Goal: Task Accomplishment & Management: Complete application form

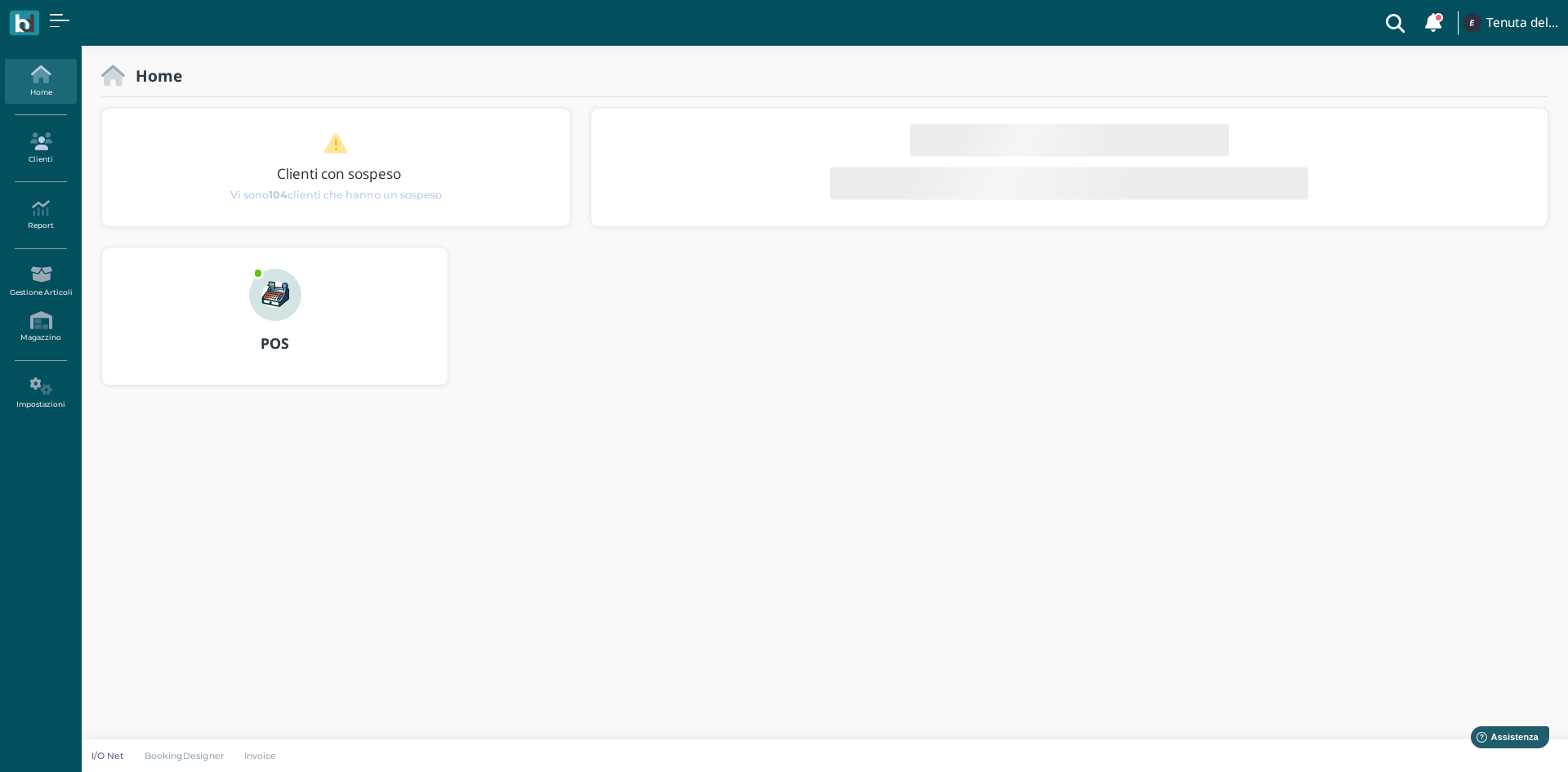
click at [21, 155] on link "Clienti" at bounding box center [40, 148] width 71 height 45
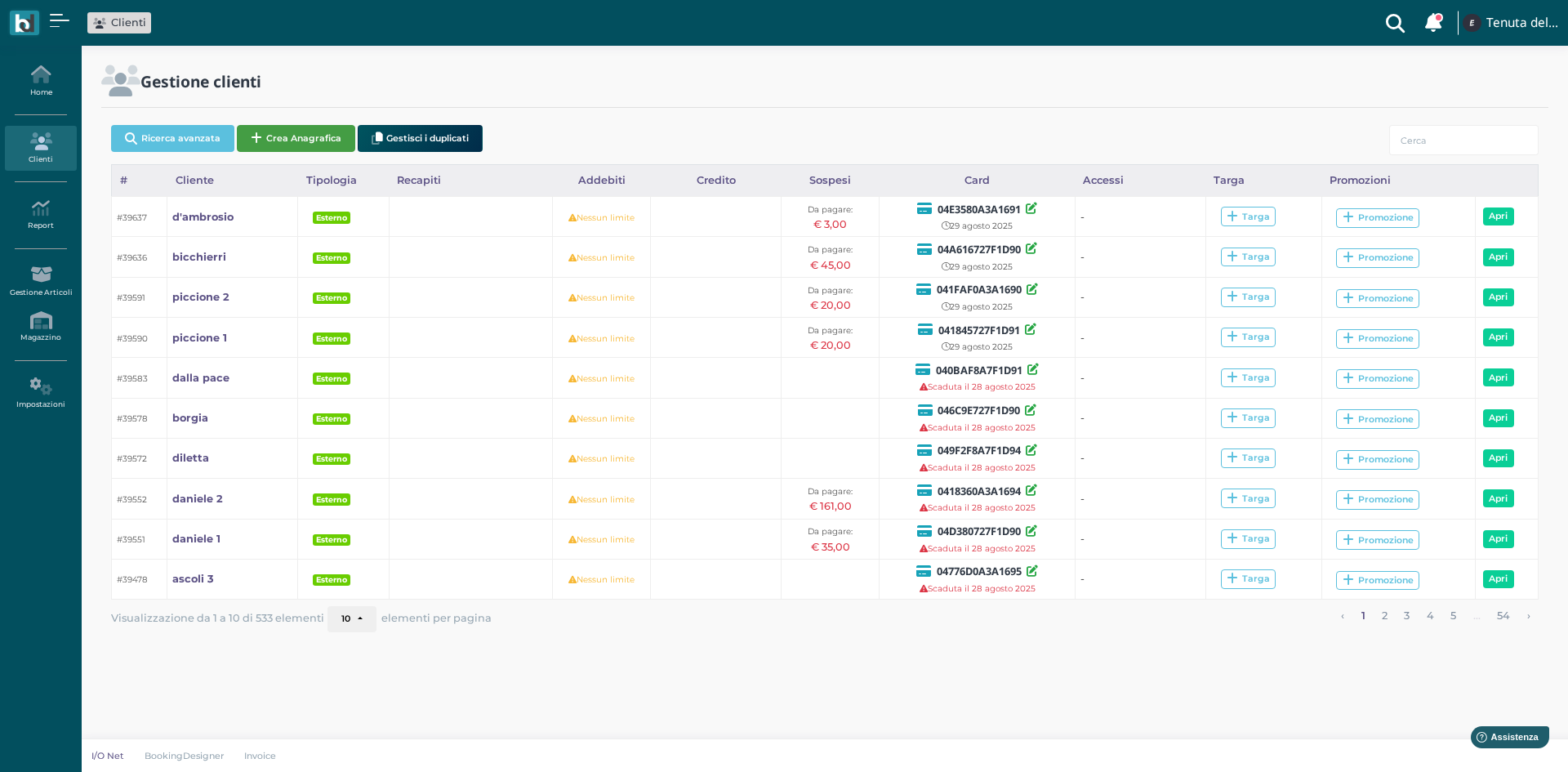
click at [272, 128] on button "Crea Anagrafica" at bounding box center [296, 138] width 119 height 27
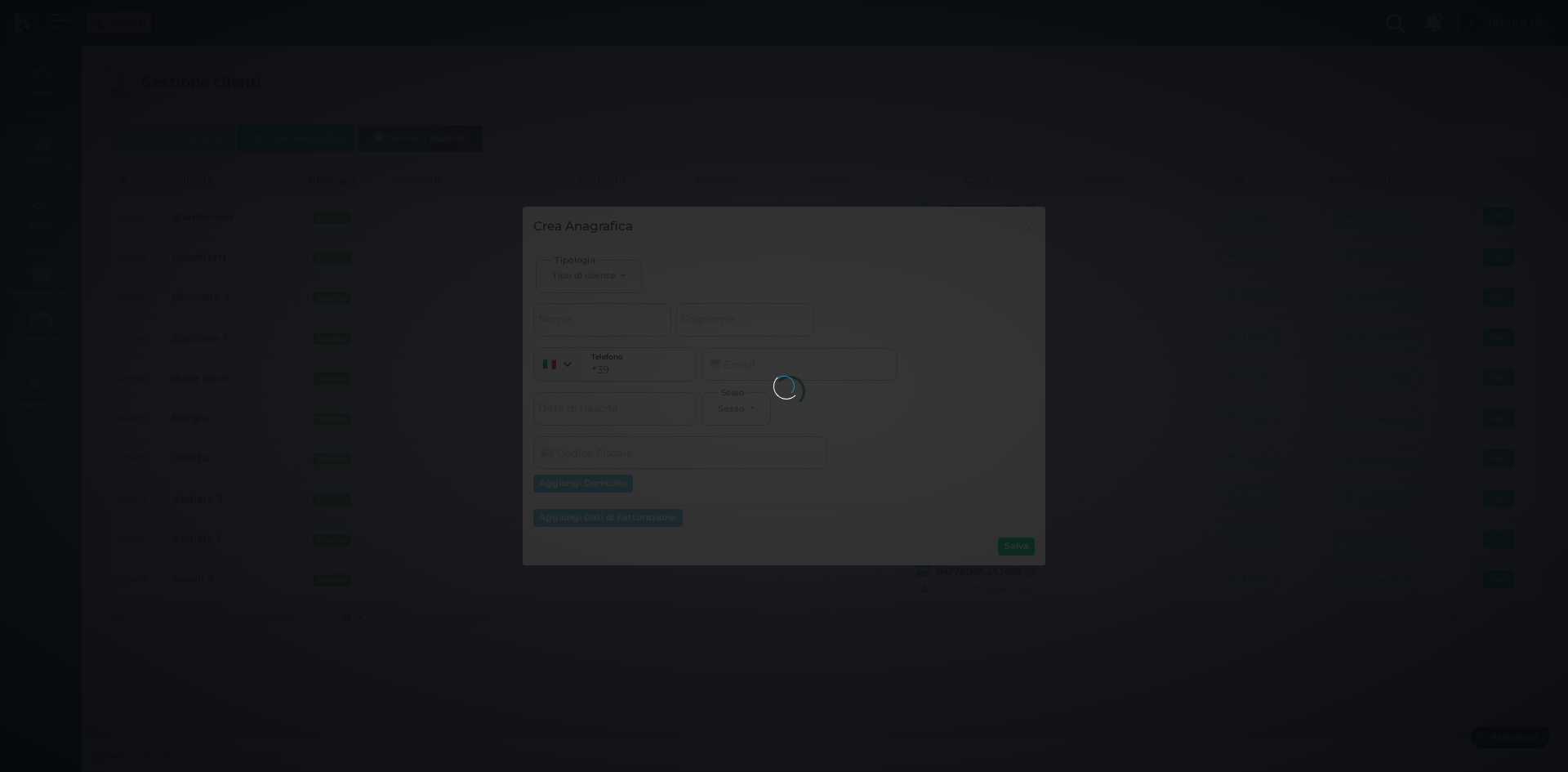
select select
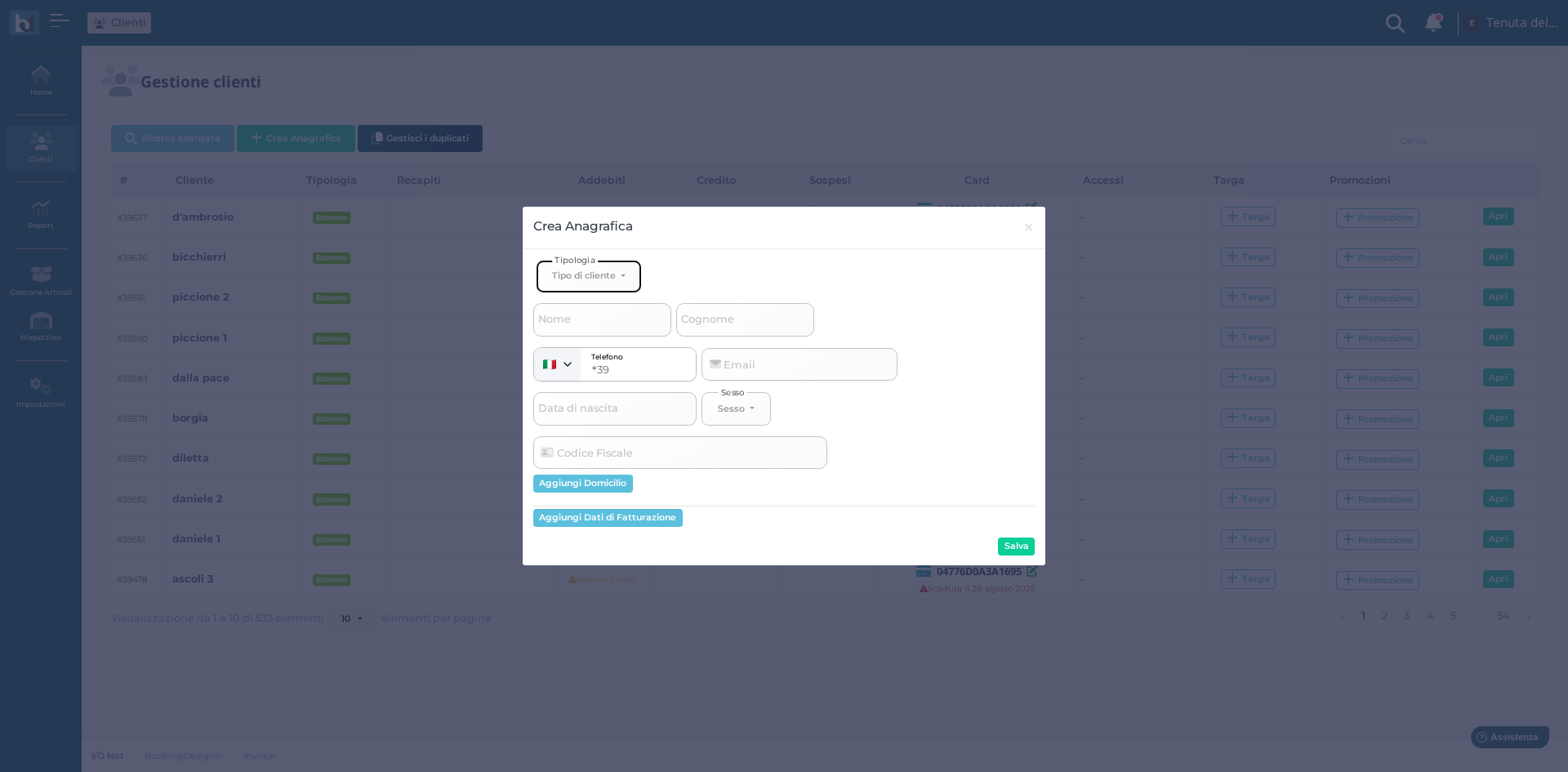
click at [610, 279] on div "Tipo di cliente" at bounding box center [583, 275] width 63 height 12
click at [588, 331] on span "Esterno" at bounding box center [573, 330] width 41 height 13
select select "[object Object]"
select select
click at [583, 309] on input "Nome" at bounding box center [602, 319] width 138 height 33
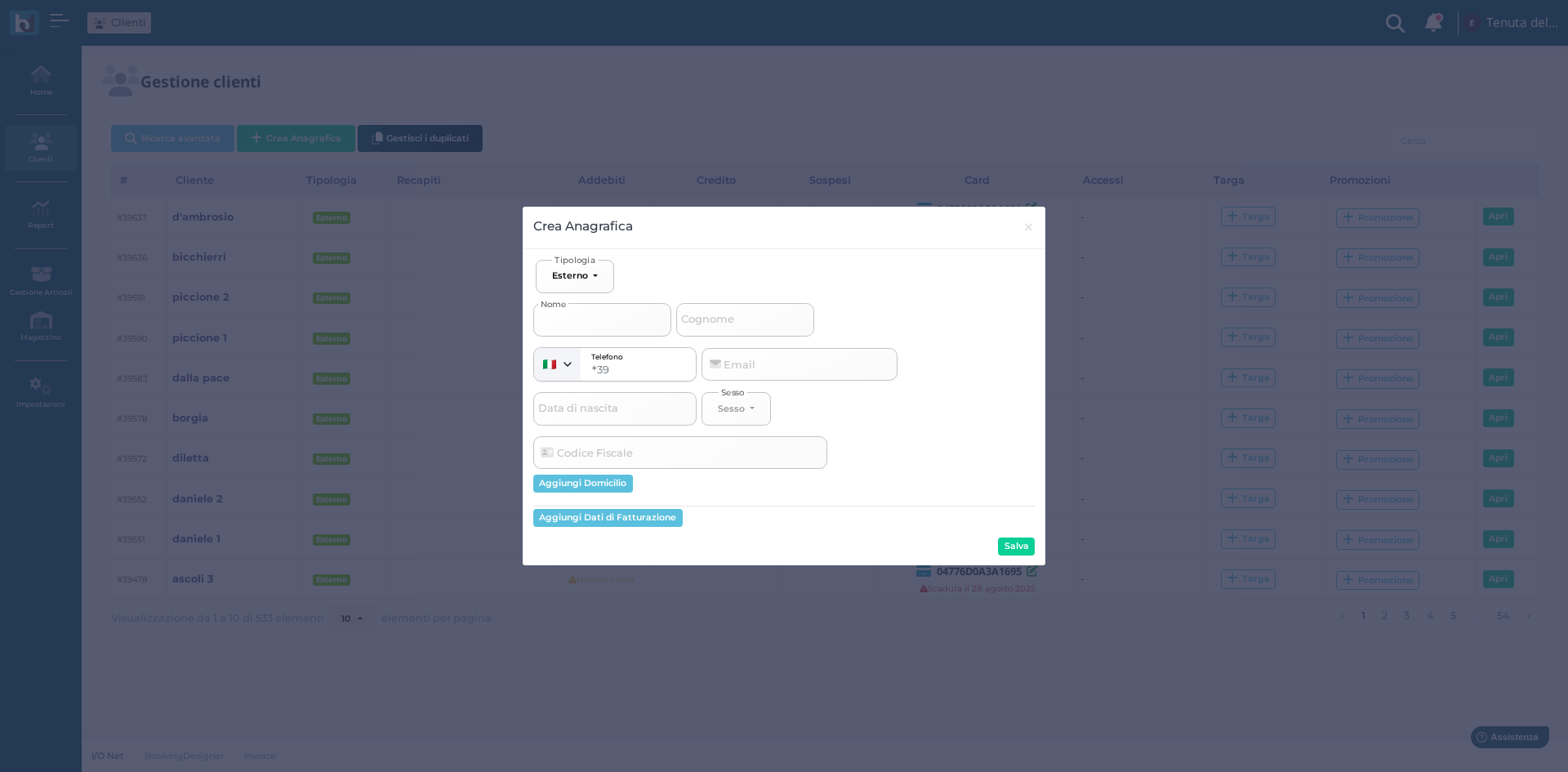
type input "z"
select select
type input "za"
select select
type input "zam"
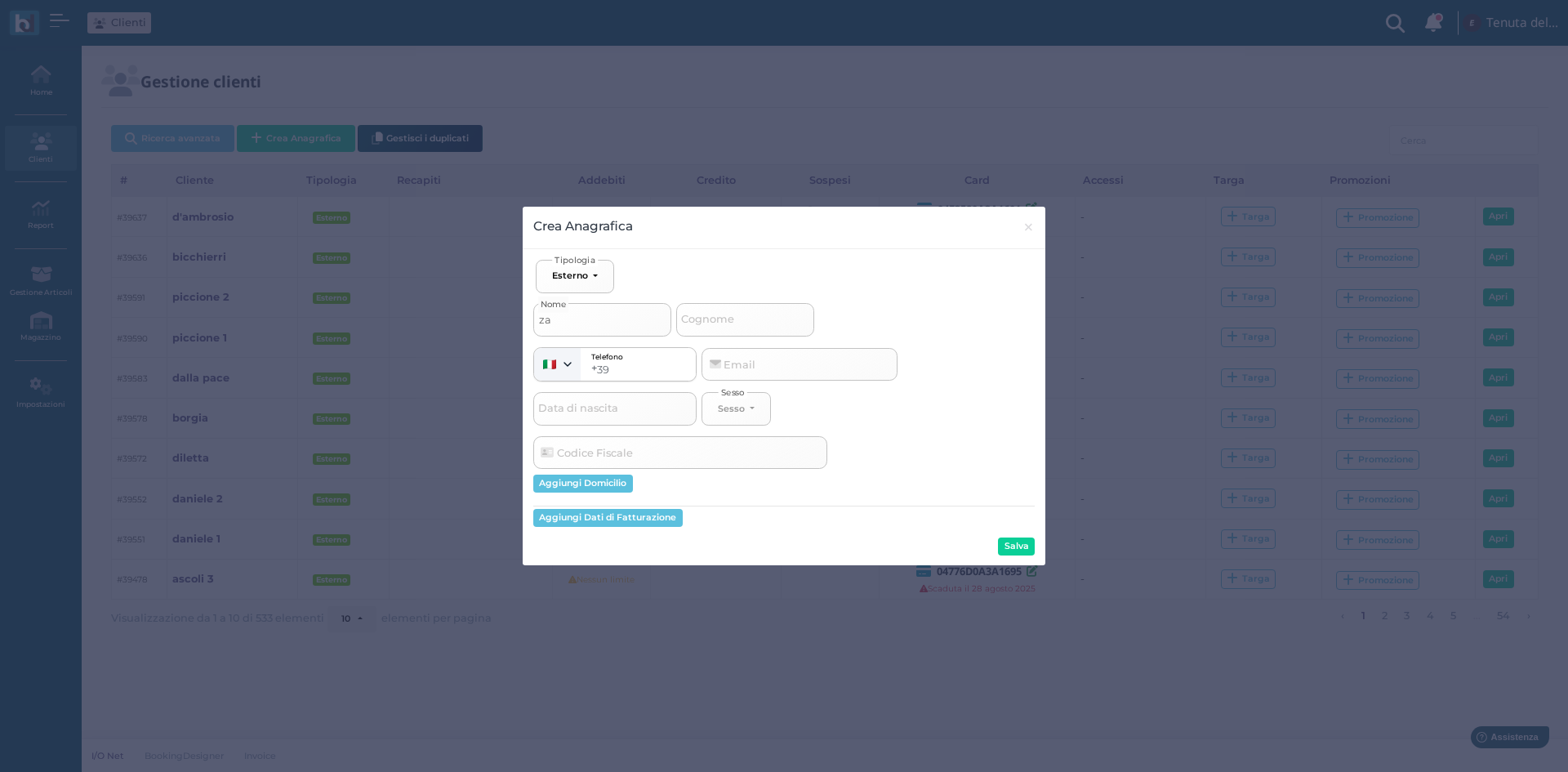
select select
type input "zamb"
select select
type input "zambe"
select select
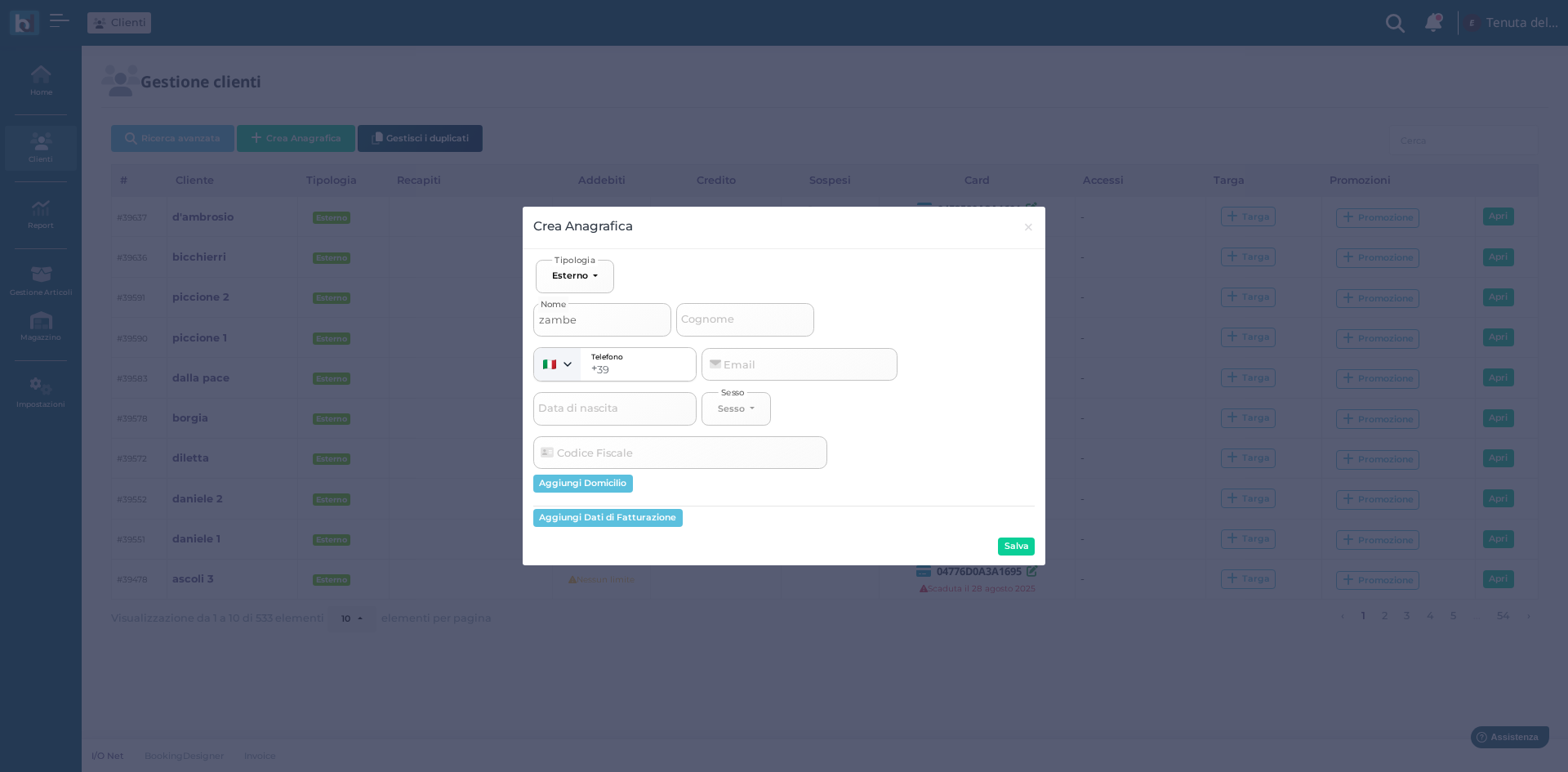
type input "zambet"
select select
type input "zambett"
select select
type input "zambetta"
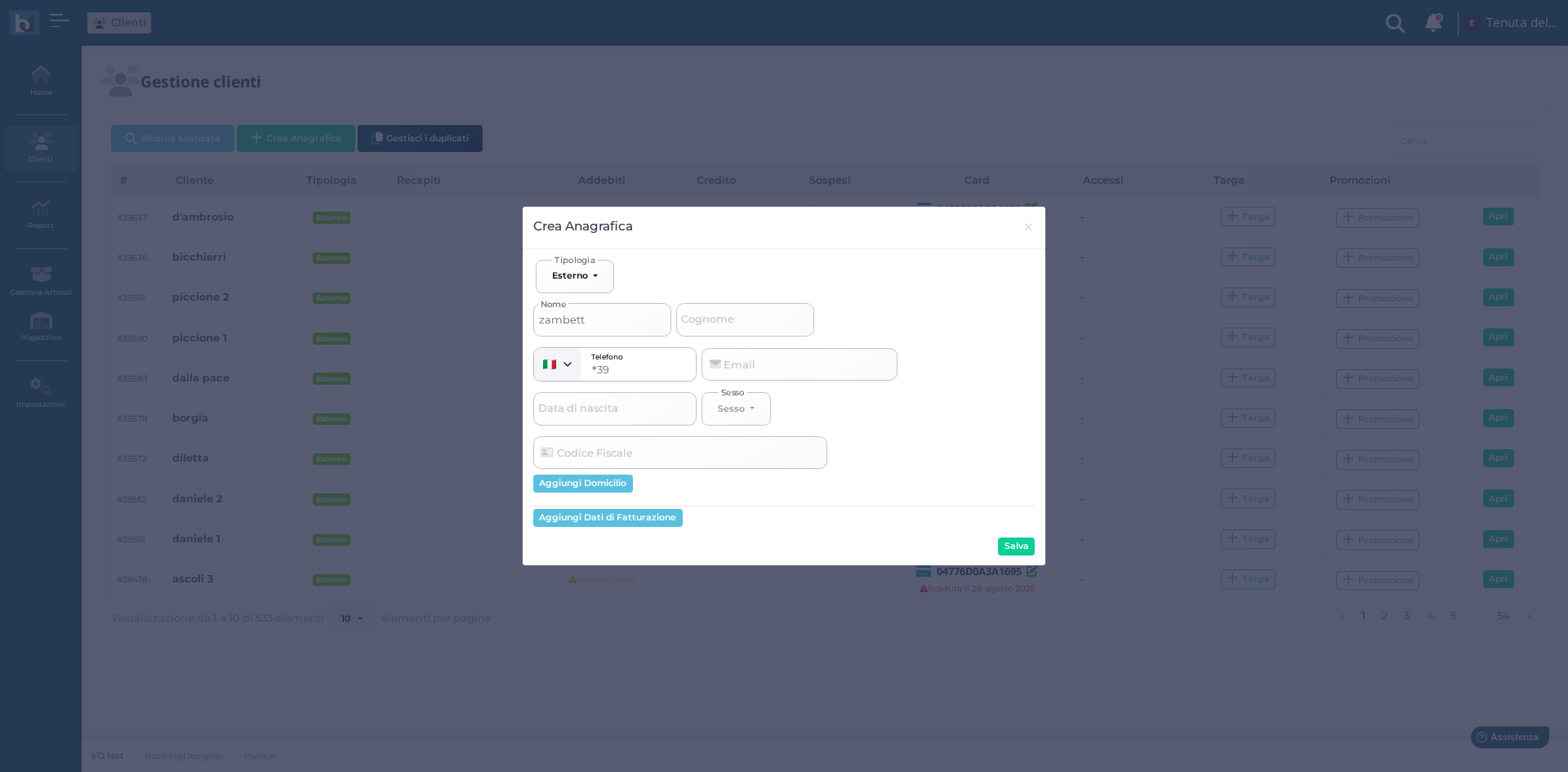
select select
type input "zambetta"
click at [1008, 544] on button "Salva" at bounding box center [1016, 547] width 37 height 18
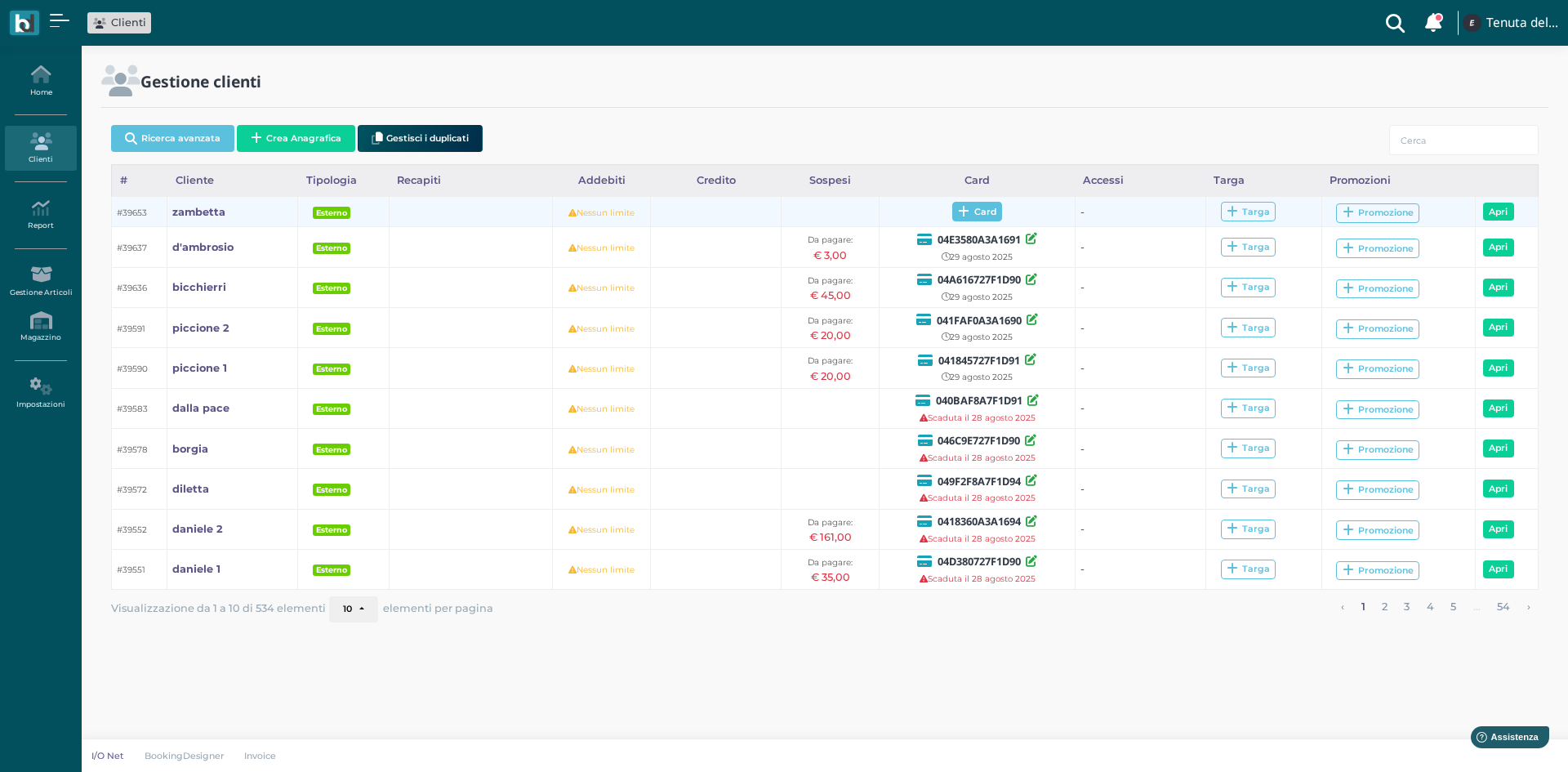
click at [990, 205] on span "Card" at bounding box center [977, 212] width 50 height 20
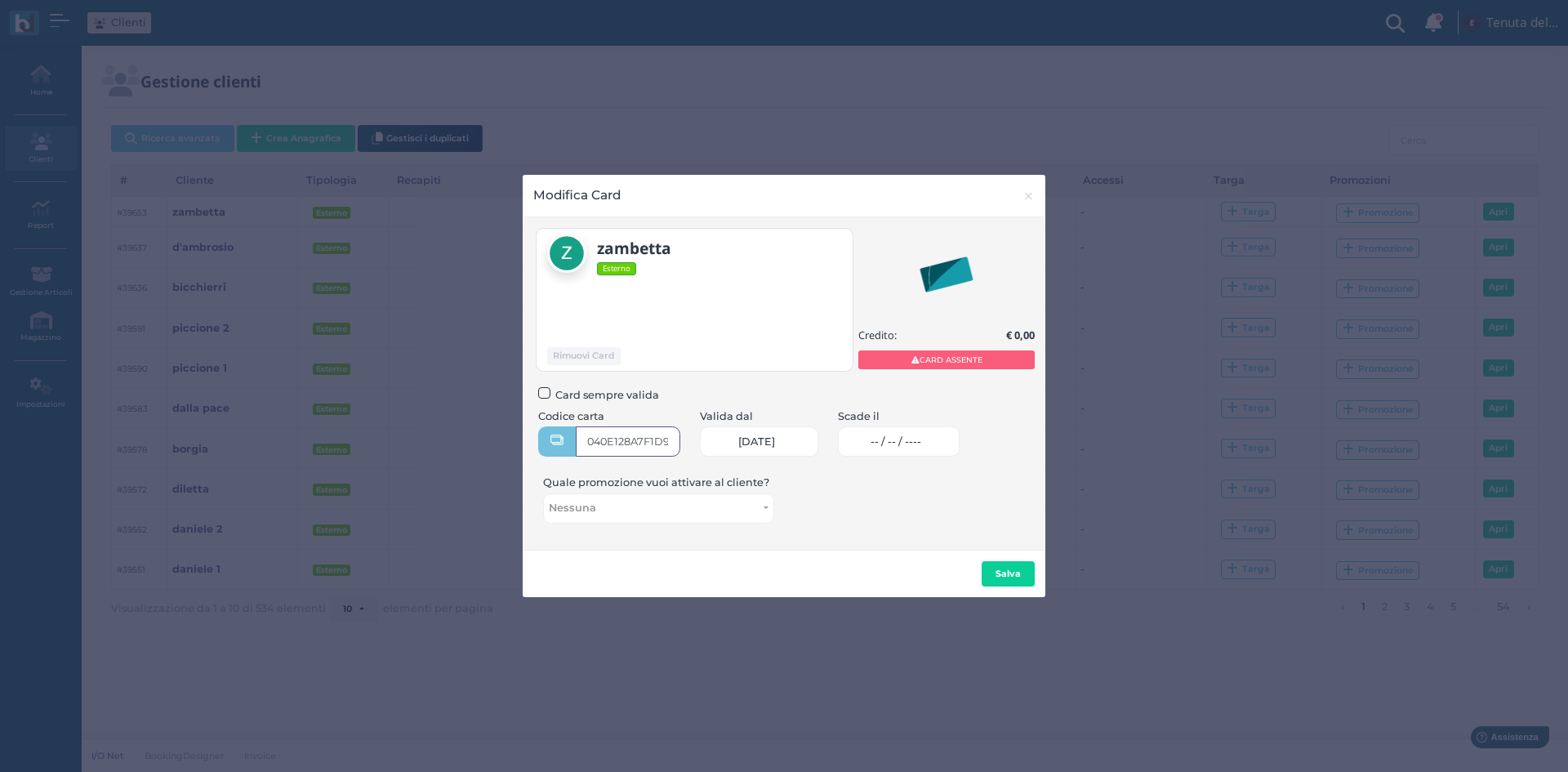
type input "040E128A7F1D95"
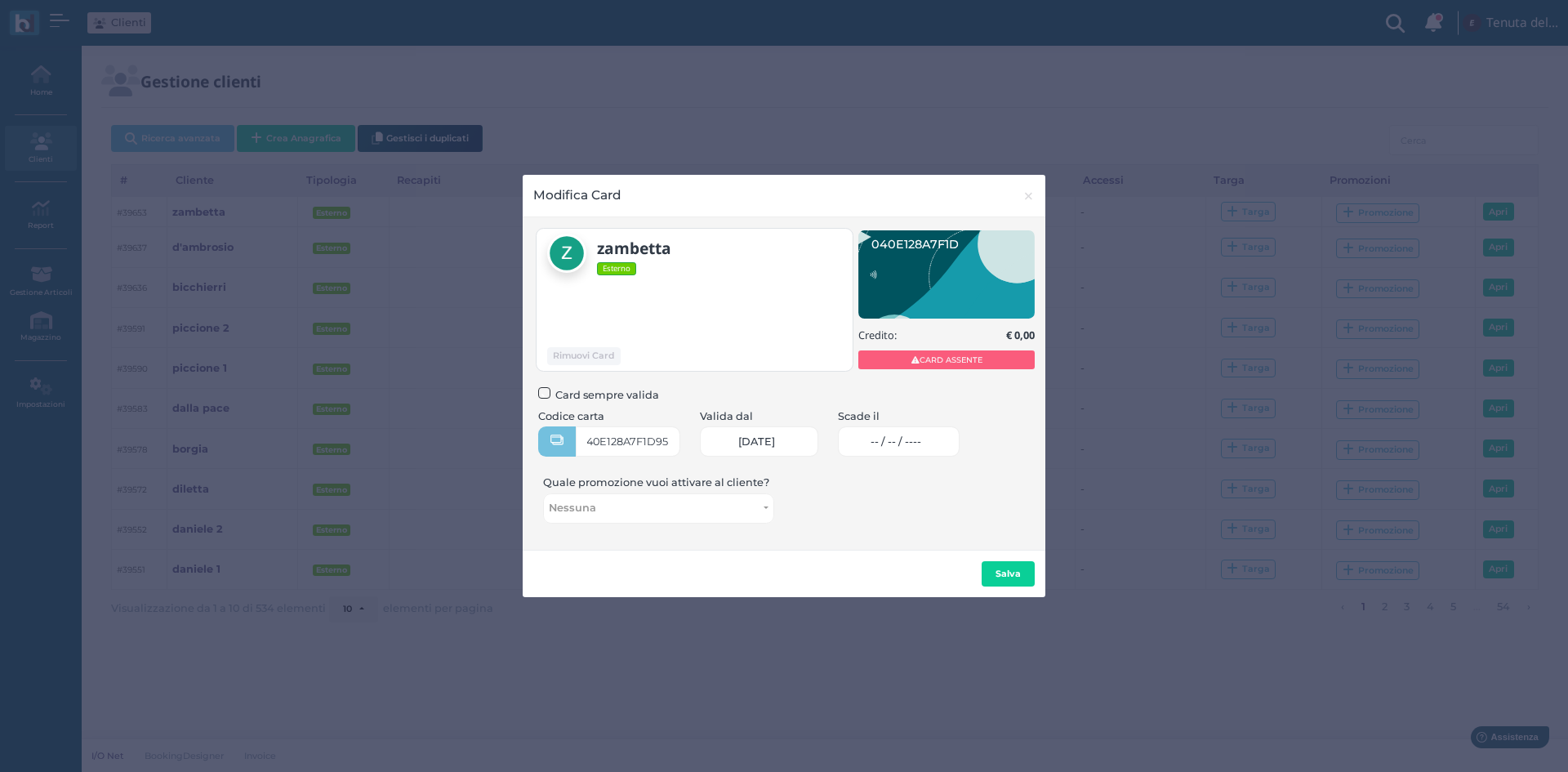
click at [921, 436] on span "-- / -- / ----" at bounding box center [895, 441] width 51 height 13
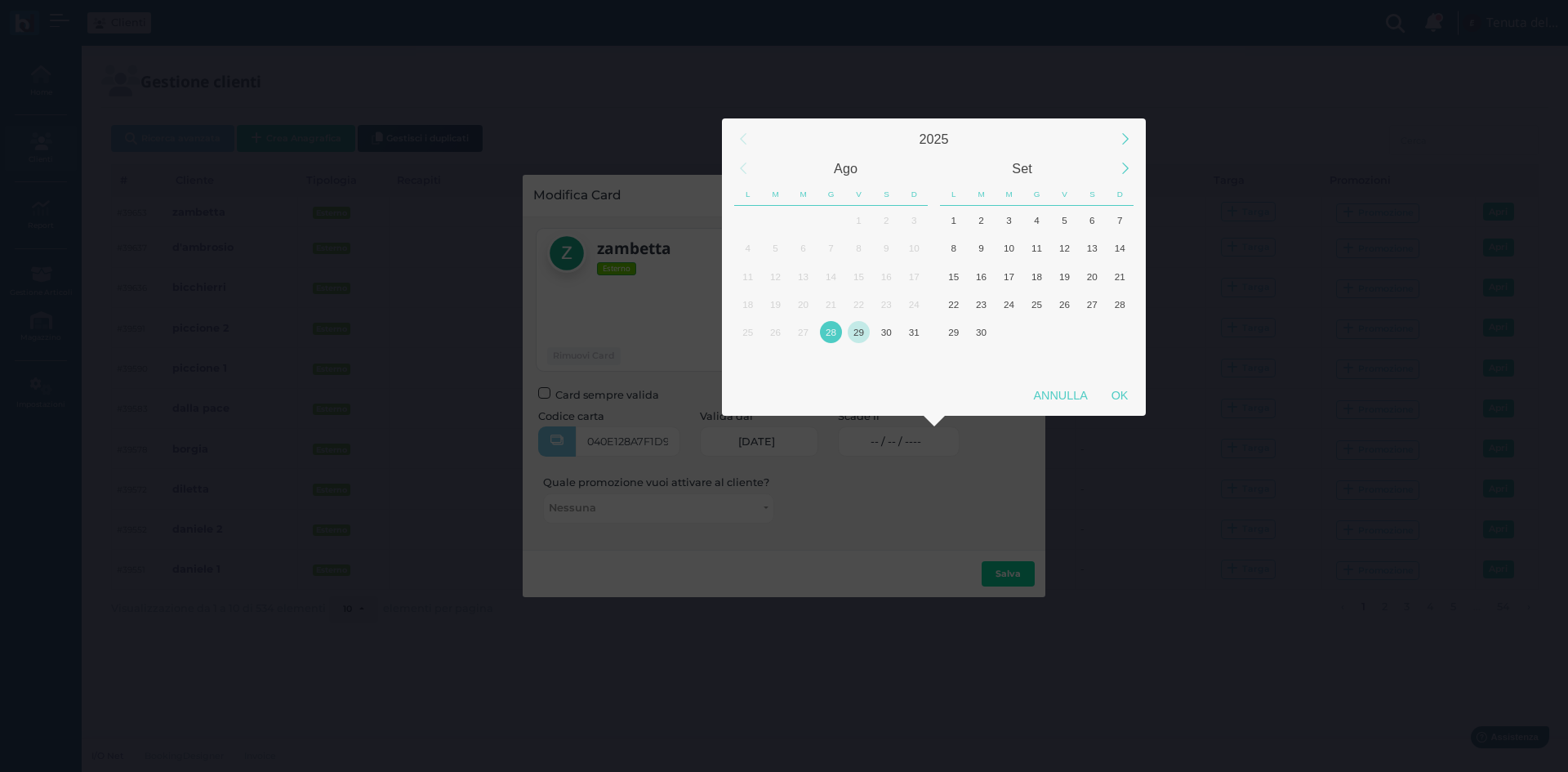
click at [853, 331] on div "29" at bounding box center [859, 331] width 22 height 22
click at [1112, 399] on div "OK" at bounding box center [1119, 395] width 41 height 29
type input "29/08/2025"
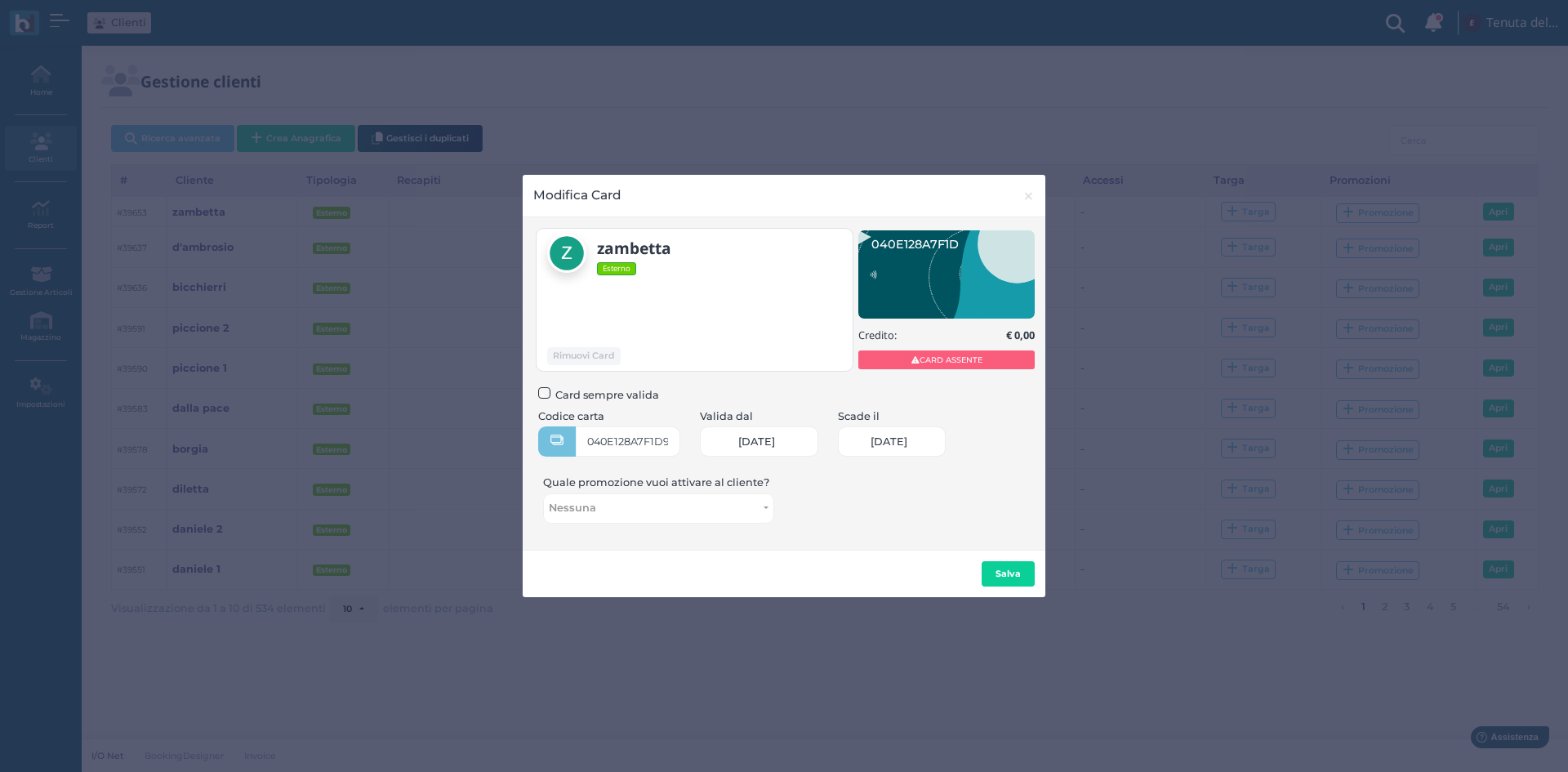
scroll to position [0, 71]
click at [993, 565] on button "Salva" at bounding box center [1008, 574] width 53 height 26
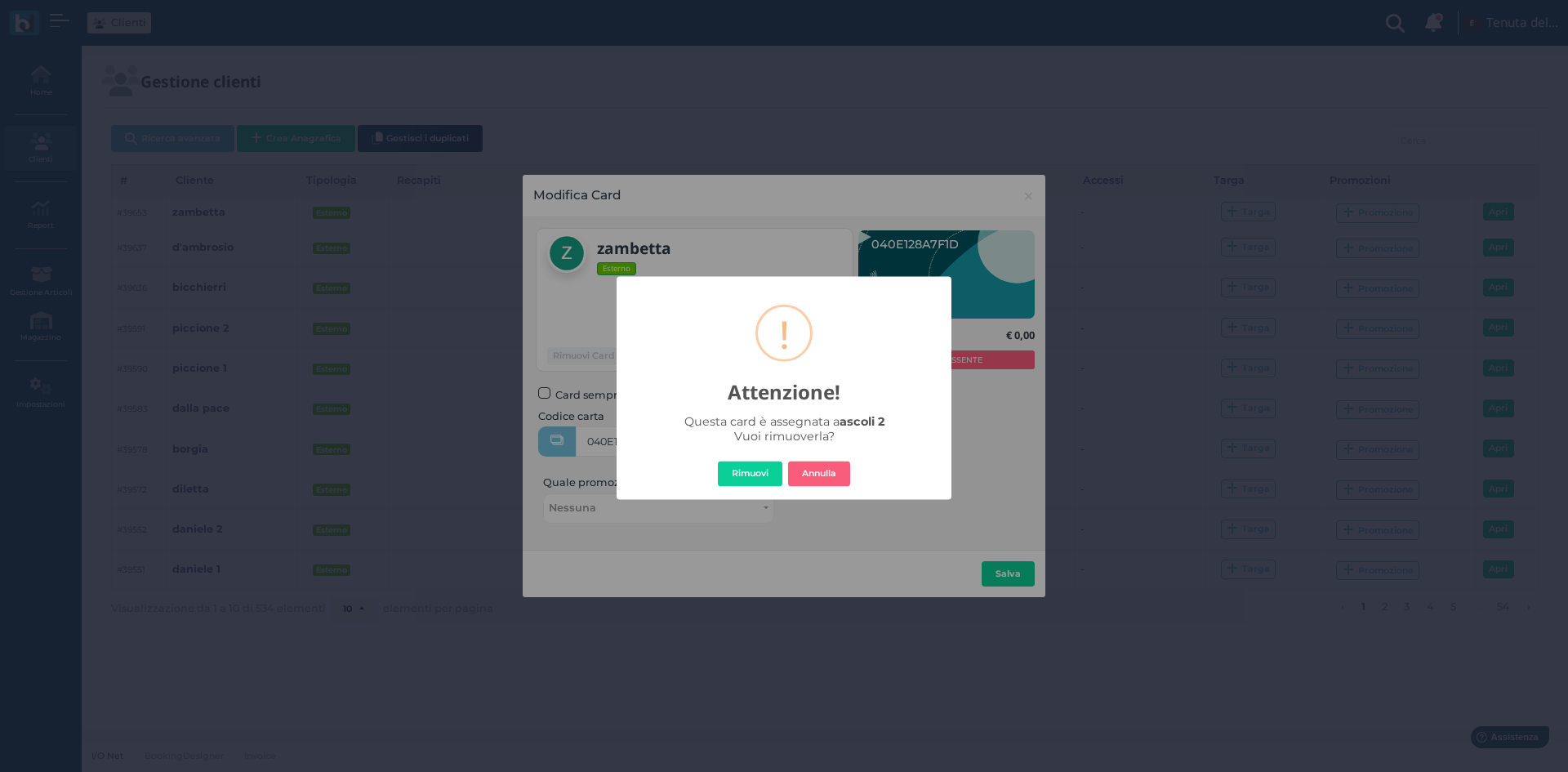
drag, startPoint x: 756, startPoint y: 472, endPoint x: 742, endPoint y: 481, distance: 16.6
click at [756, 471] on button "Rimuovi" at bounding box center [750, 474] width 64 height 26
